Goal: Task Accomplishment & Management: Manage account settings

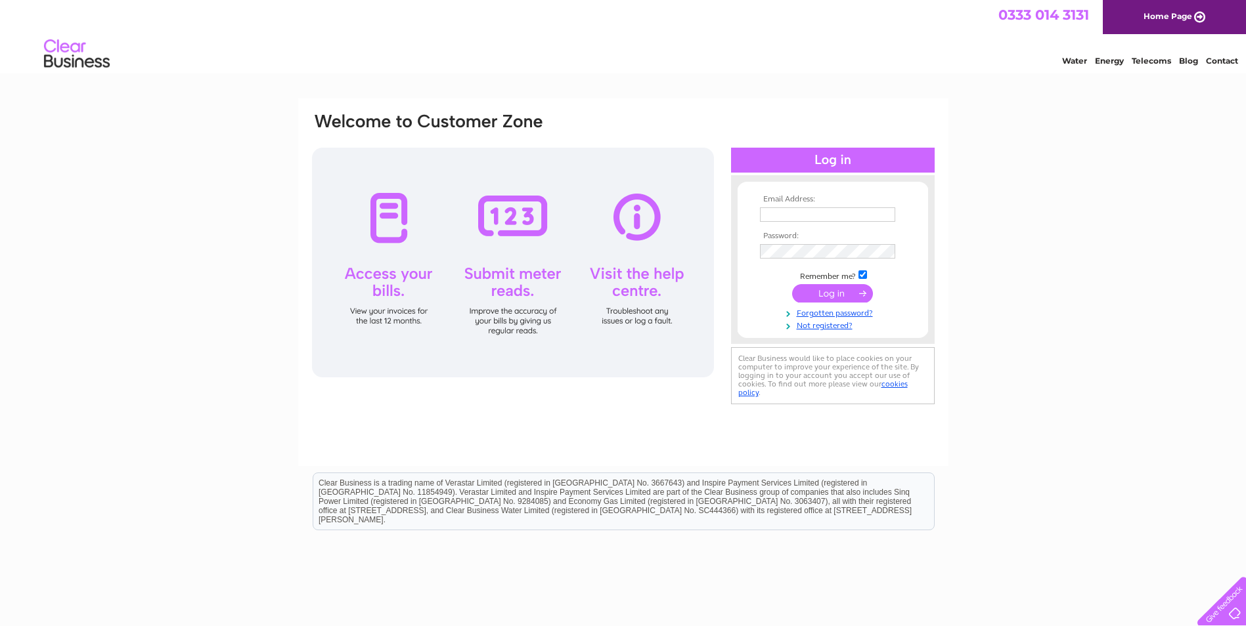
click at [799, 204] on td at bounding box center [833, 214] width 152 height 21
click at [796, 211] on input "text" at bounding box center [827, 215] width 135 height 14
type input "[EMAIL_ADDRESS][DOMAIN_NAME]"
click at [792, 286] on input "submit" at bounding box center [832, 295] width 81 height 18
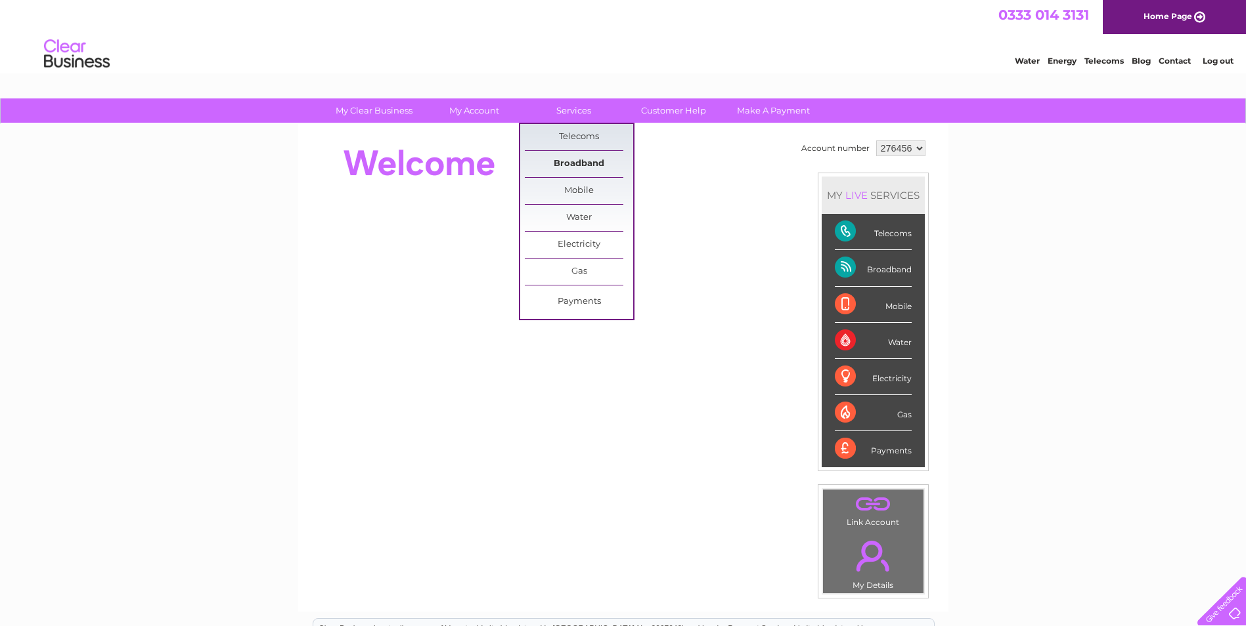
click at [579, 154] on link "Broadband" at bounding box center [579, 164] width 108 height 26
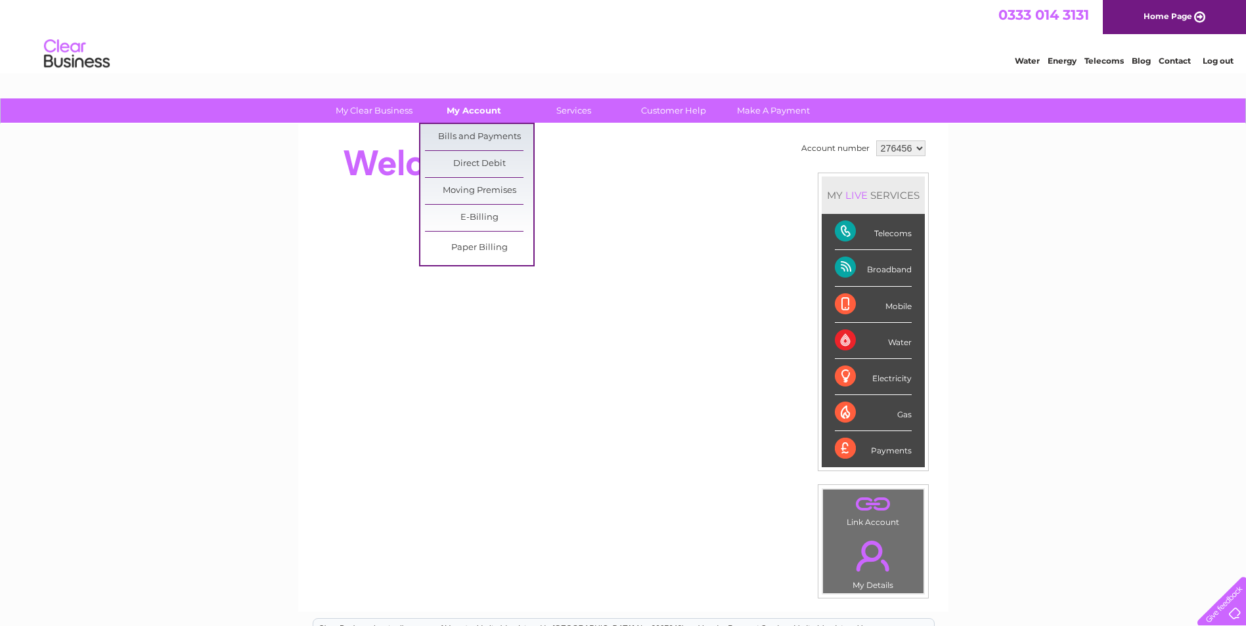
click at [456, 104] on link "My Account" at bounding box center [474, 111] width 108 height 24
click at [483, 128] on link "Bills and Payments" at bounding box center [479, 137] width 108 height 26
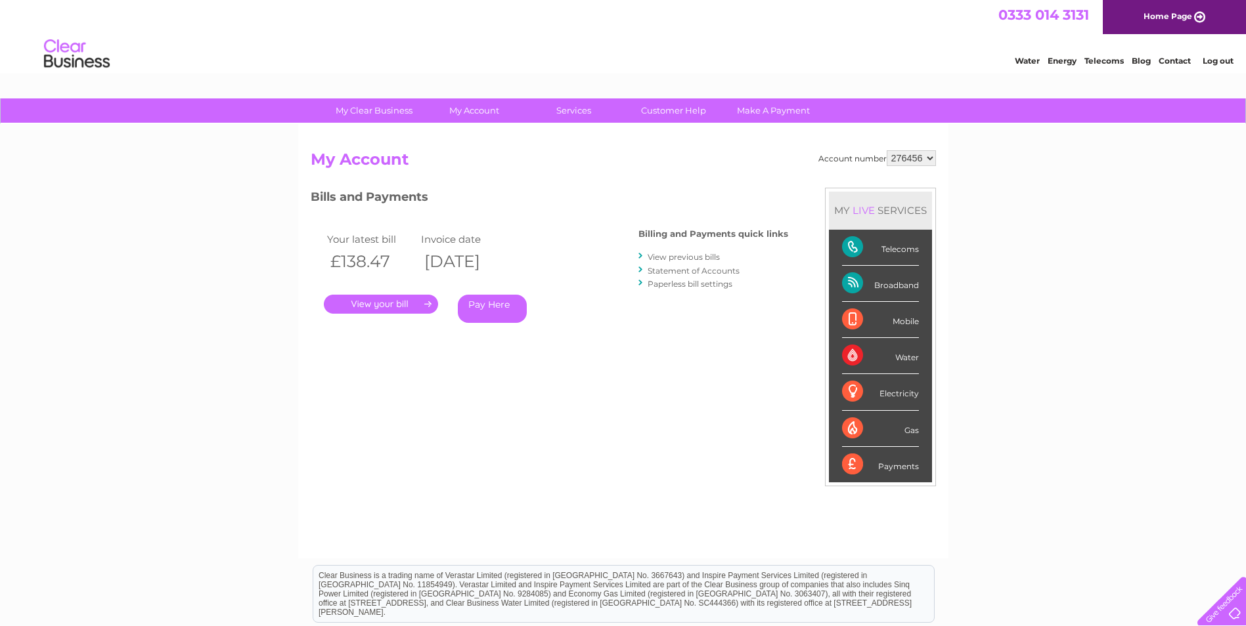
click at [405, 305] on link "." at bounding box center [381, 304] width 114 height 19
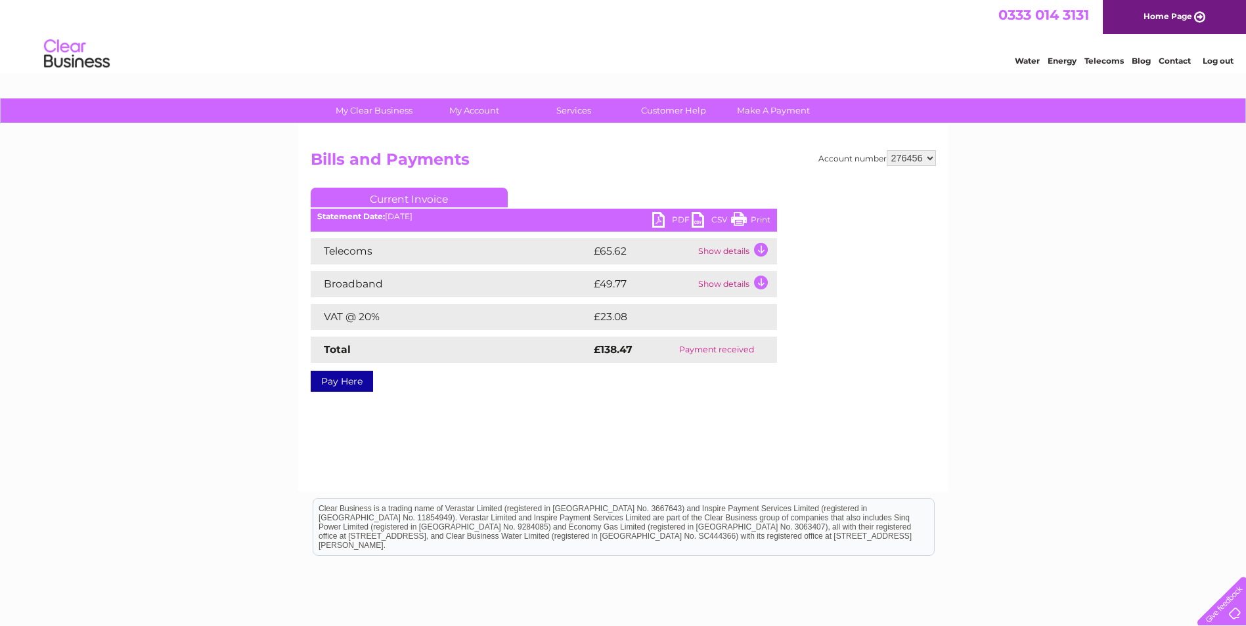
click at [660, 219] on link "PDF" at bounding box center [671, 221] width 39 height 19
click at [677, 107] on link "Customer Help" at bounding box center [673, 111] width 108 height 24
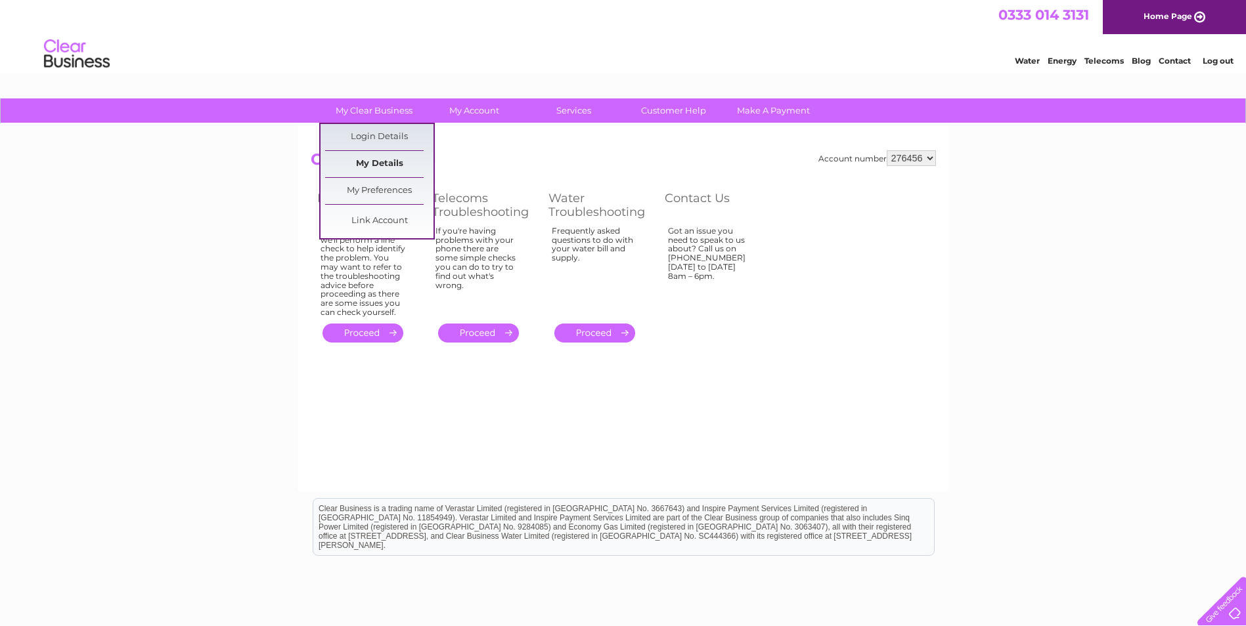
click at [403, 164] on link "My Details" at bounding box center [379, 164] width 108 height 26
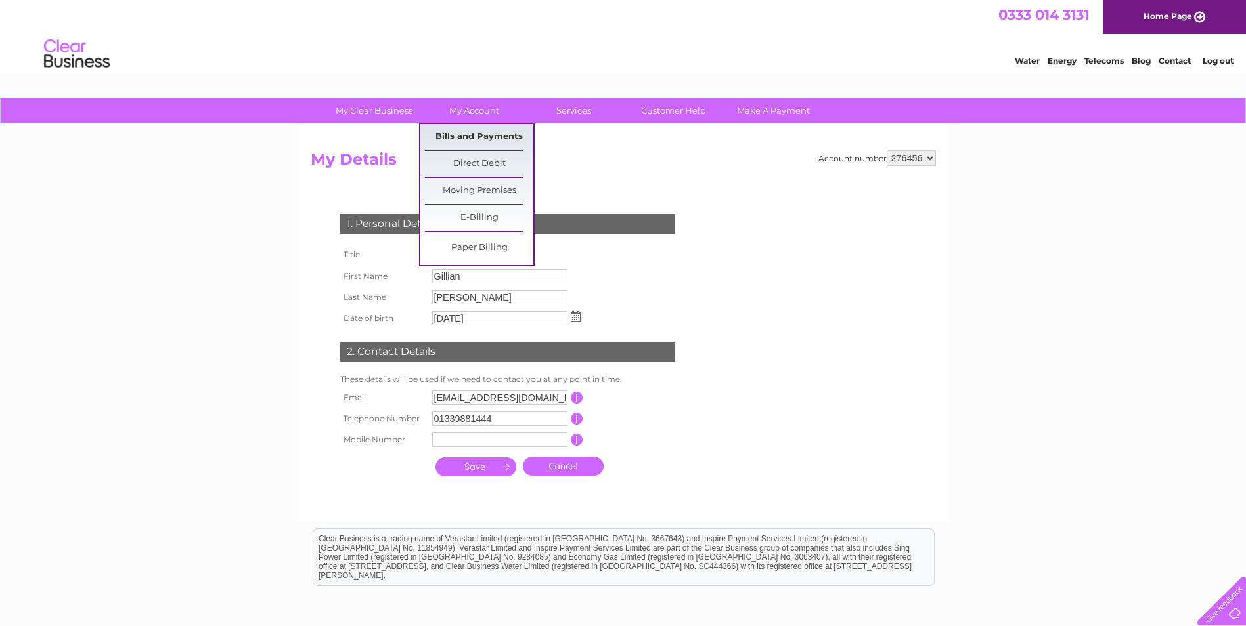
click at [481, 137] on link "Bills and Payments" at bounding box center [479, 137] width 108 height 26
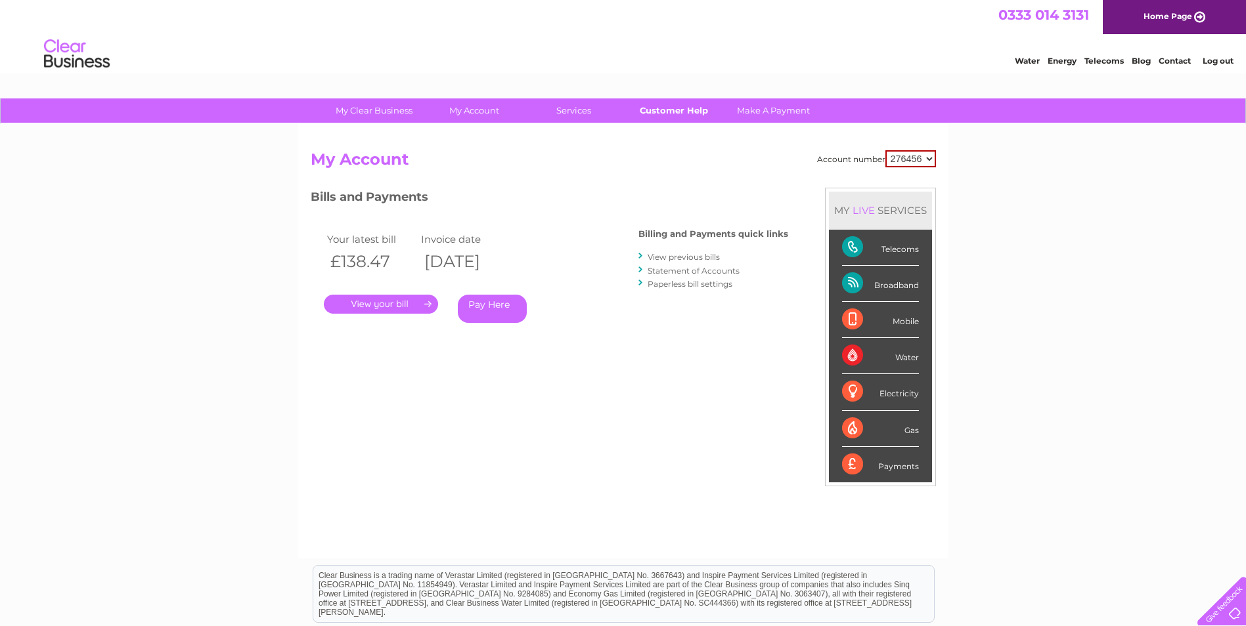
click at [673, 110] on link "Customer Help" at bounding box center [673, 111] width 108 height 24
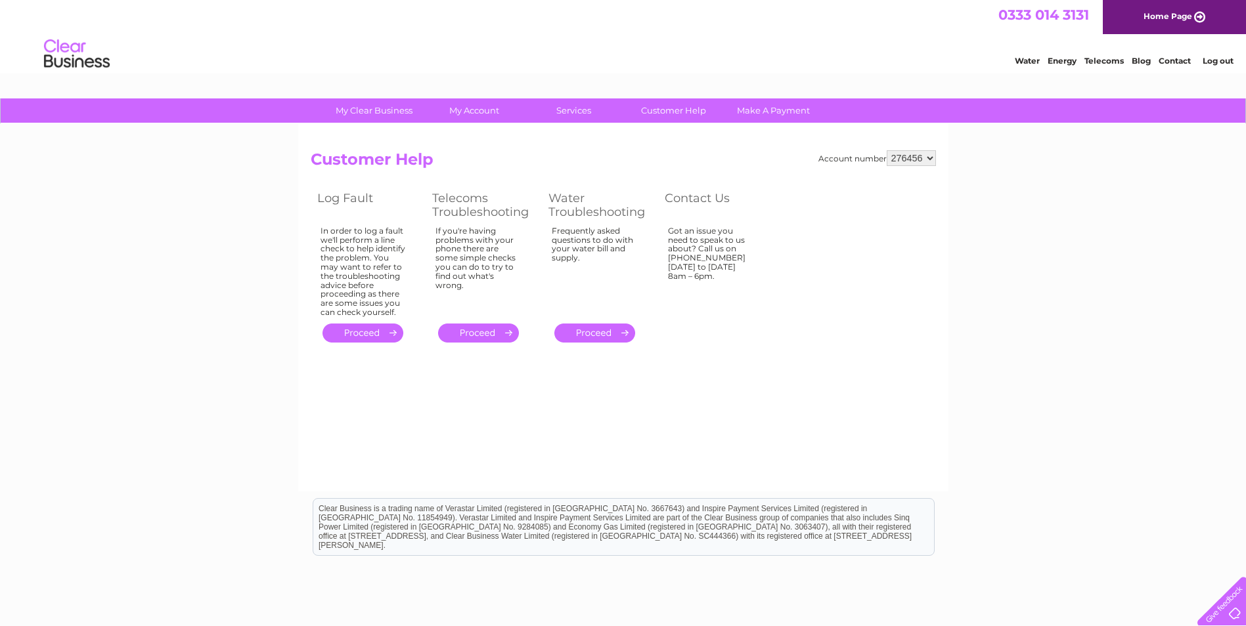
click at [932, 154] on select "276456" at bounding box center [911, 158] width 49 height 16
